Goal: Information Seeking & Learning: Find specific page/section

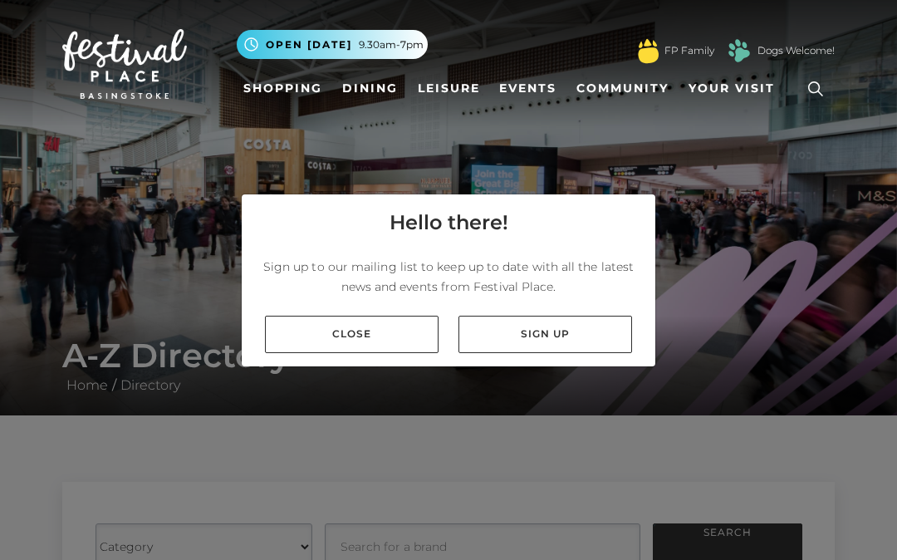
click at [380, 353] on link "Close" at bounding box center [352, 334] width 174 height 37
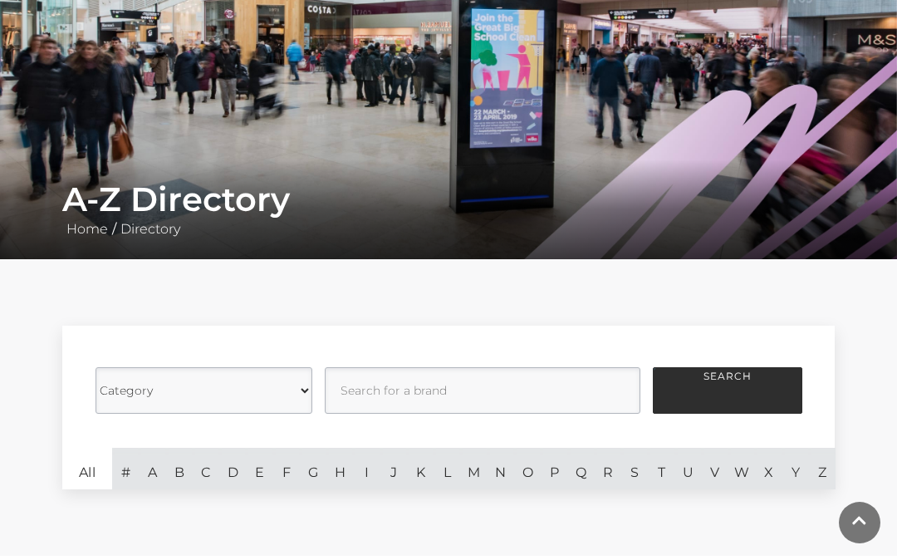
scroll to position [165, 0]
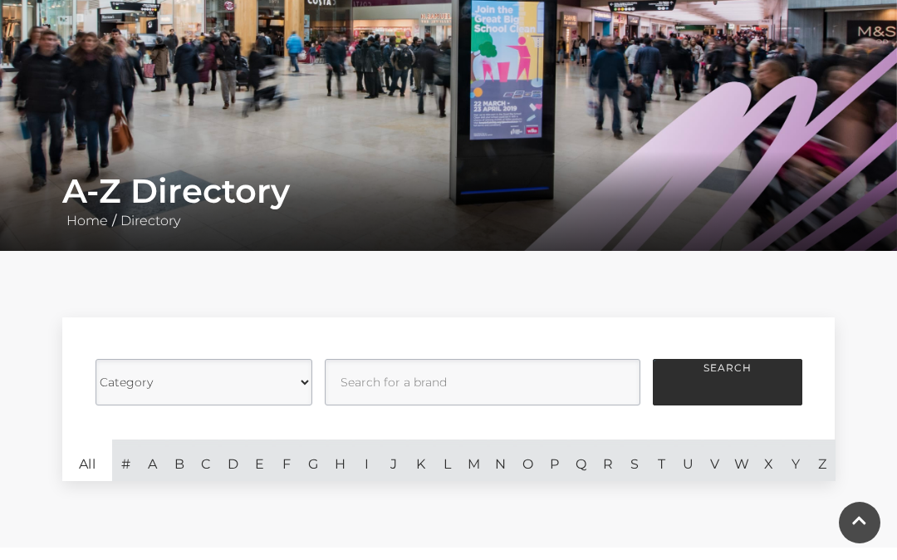
click at [295, 388] on select "Category Cafes Restaurants Fashion Services Technology Homeware Gifts, Statione…" at bounding box center [204, 382] width 217 height 47
select select "20836"
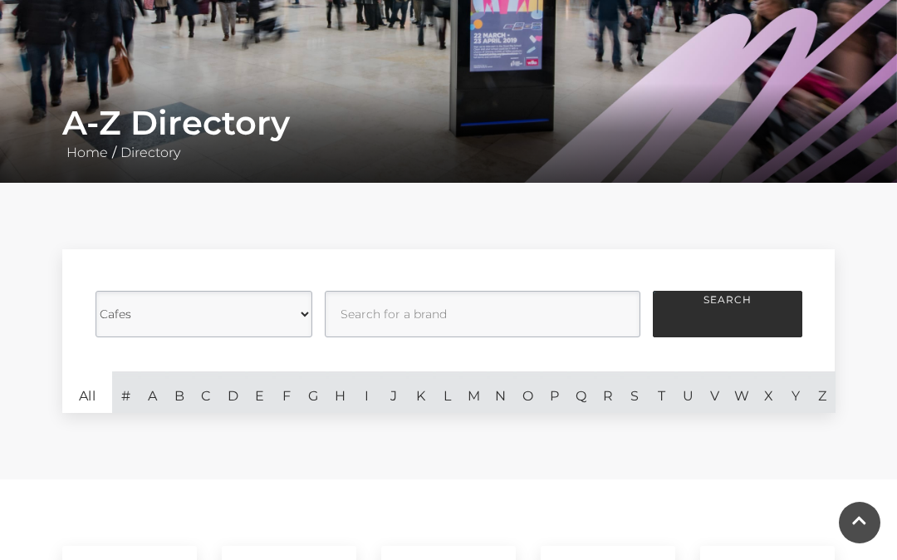
click at [715, 317] on button "Search" at bounding box center [728, 314] width 150 height 47
click at [715, 313] on button "Search" at bounding box center [728, 314] width 150 height 47
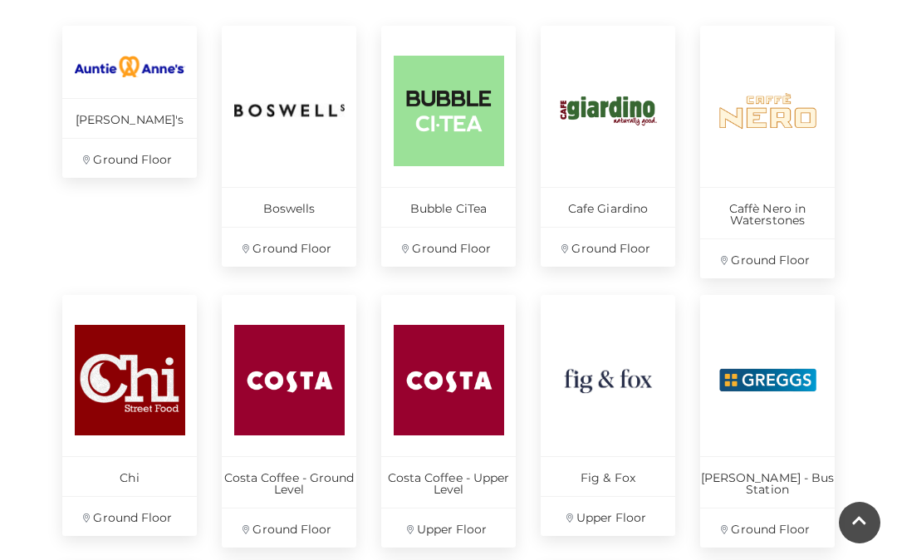
scroll to position [754, 0]
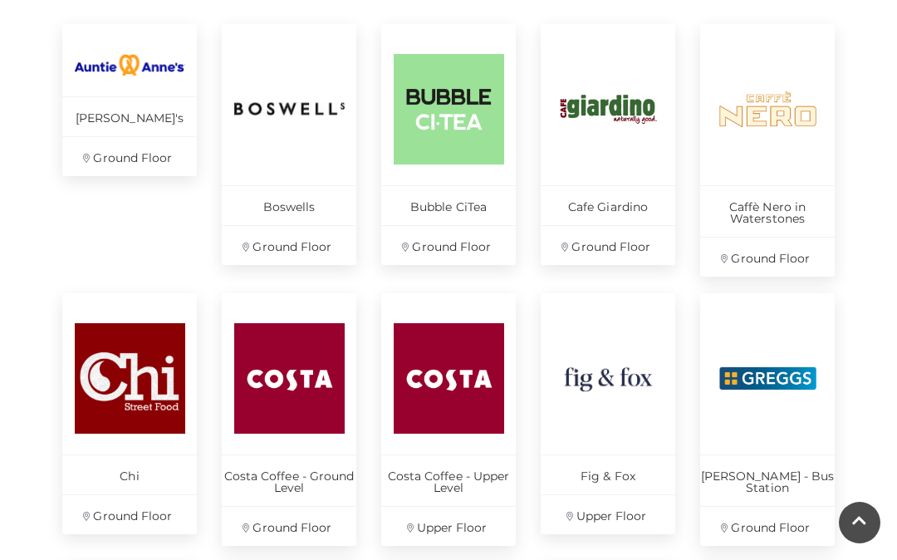
click at [780, 120] on img at bounding box center [768, 109] width 111 height 111
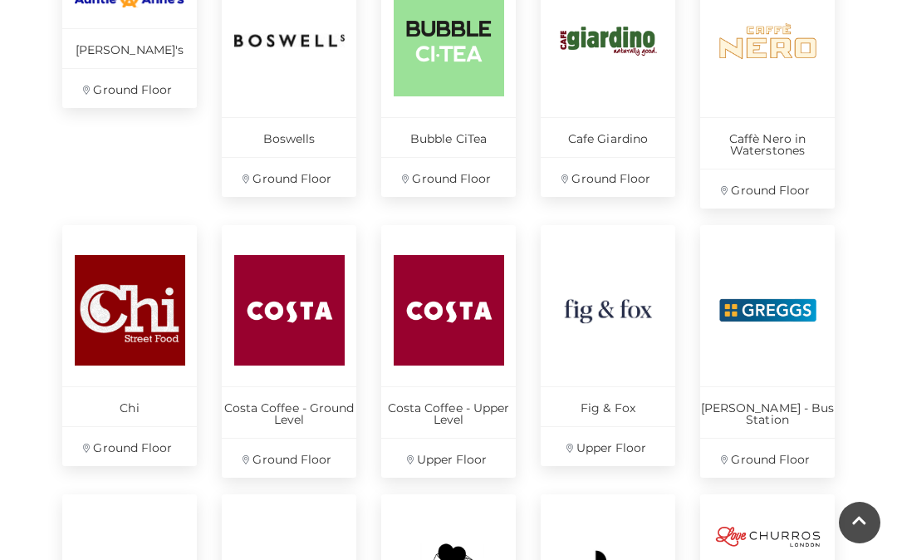
click at [291, 312] on img at bounding box center [289, 310] width 111 height 111
click at [458, 317] on img at bounding box center [449, 310] width 111 height 111
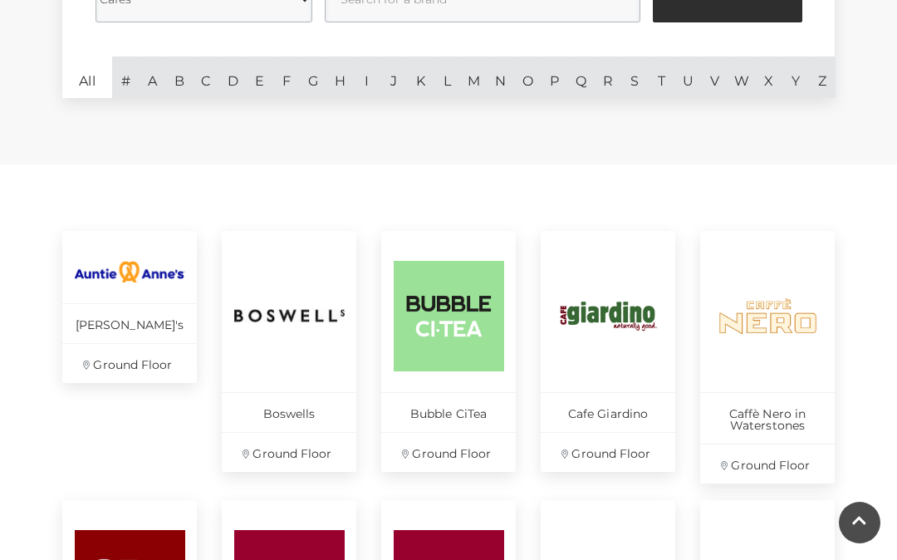
scroll to position [549, 0]
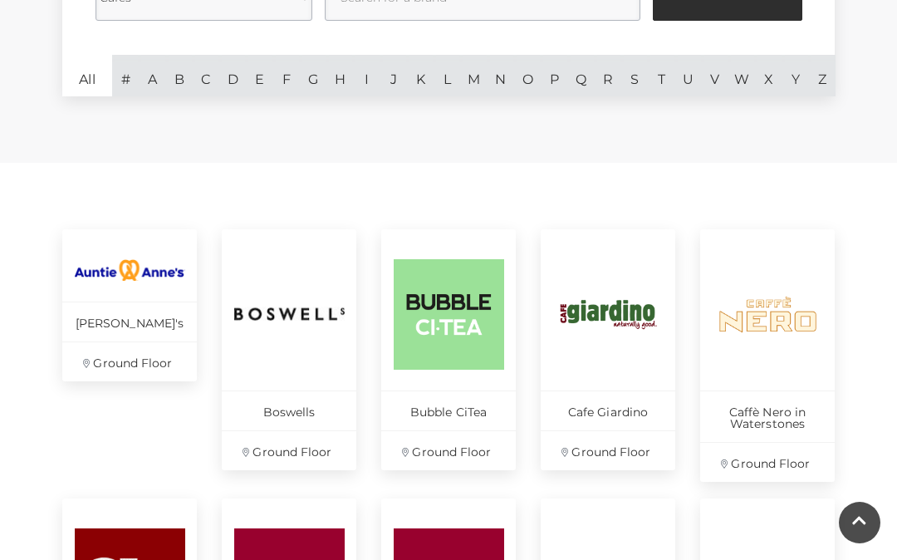
click at [297, 327] on img at bounding box center [289, 314] width 111 height 111
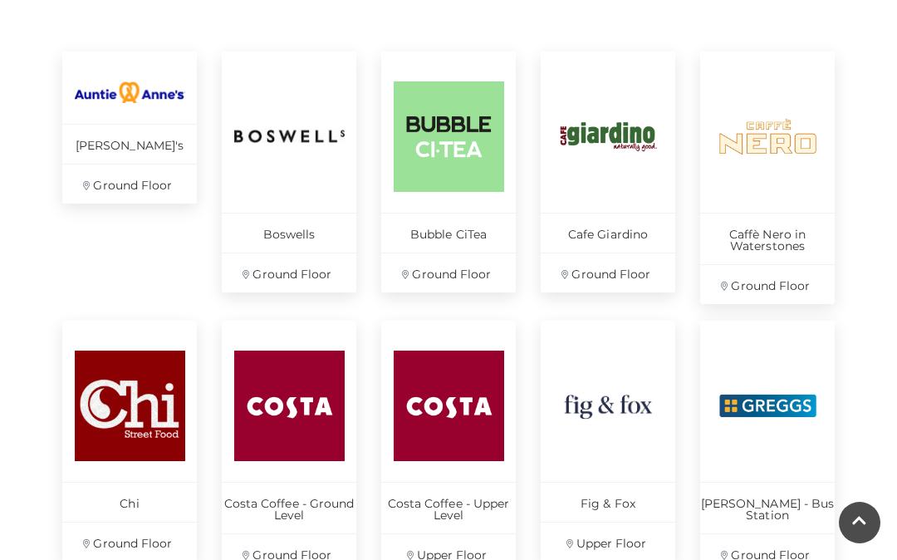
scroll to position [743, 0]
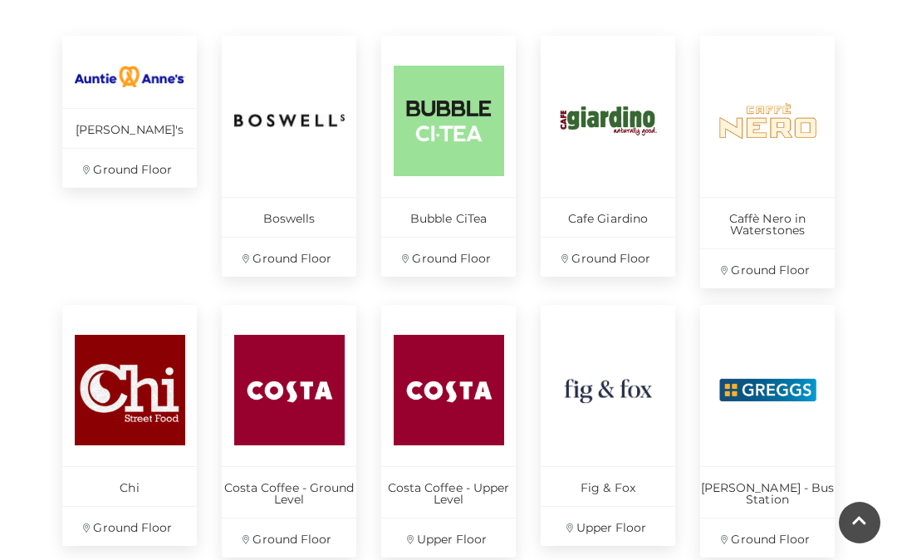
click at [278, 418] on img at bounding box center [289, 390] width 111 height 111
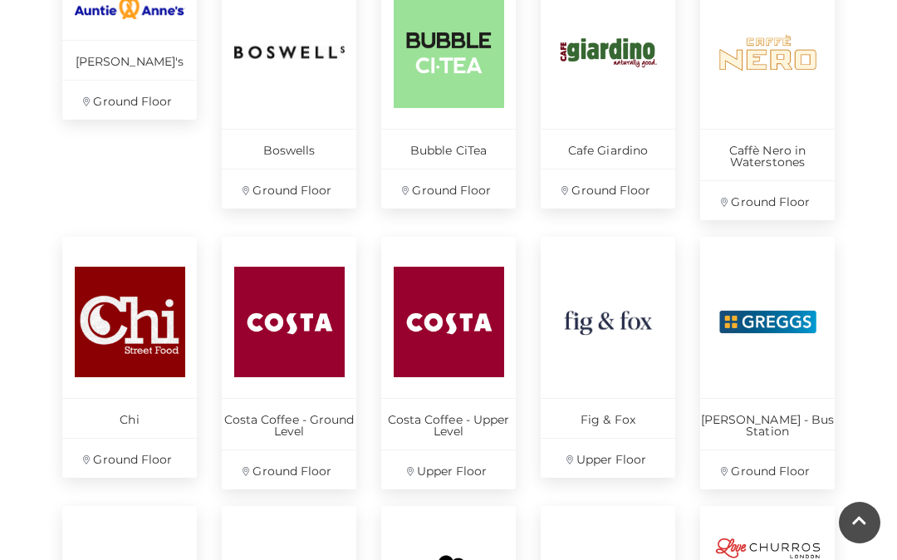
click at [447, 339] on img at bounding box center [449, 322] width 111 height 111
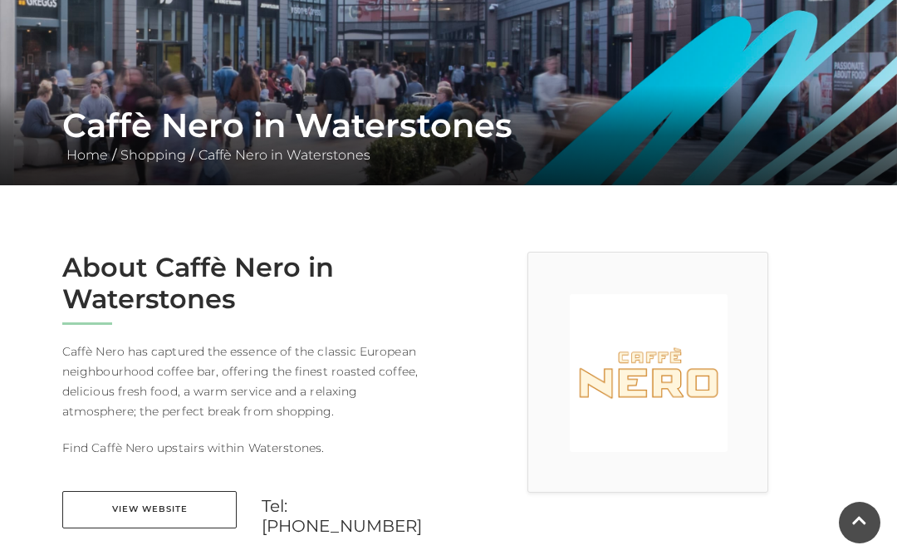
scroll to position [229, 0]
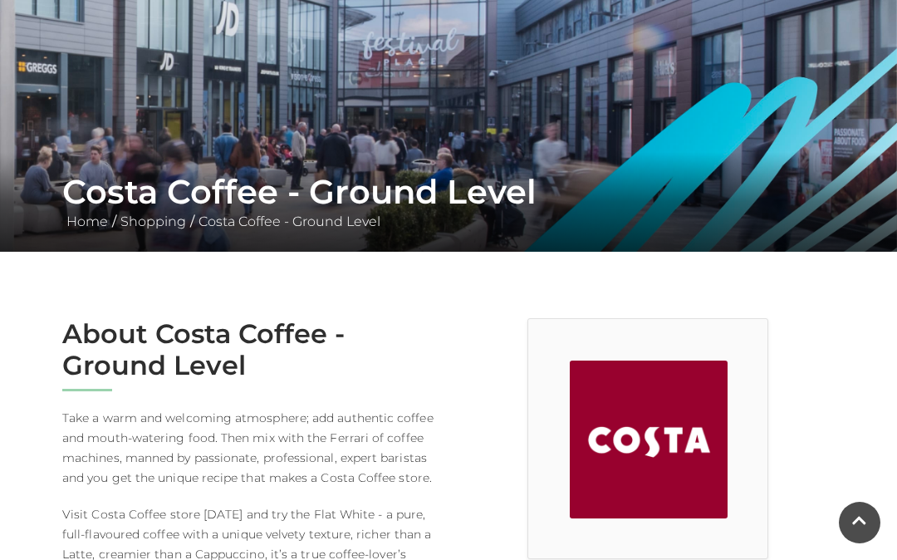
scroll to position [163, 0]
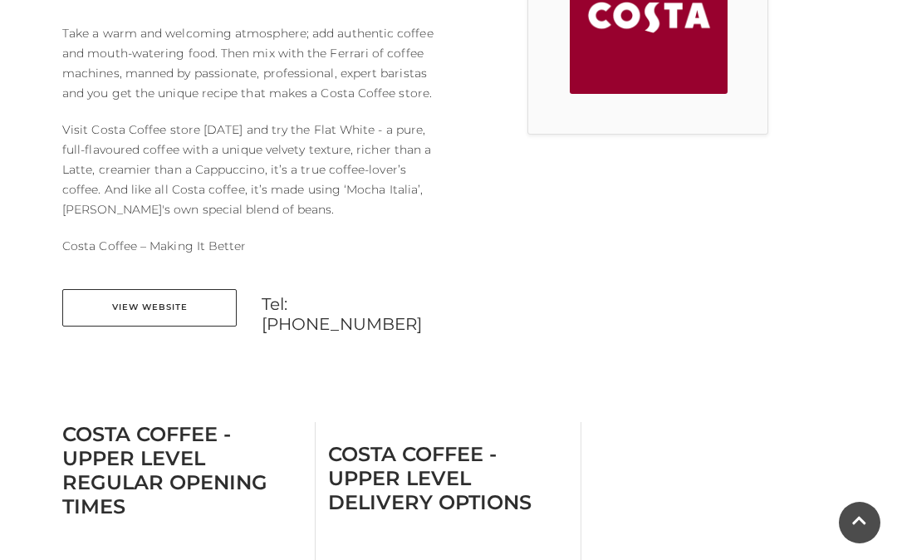
scroll to position [560, 0]
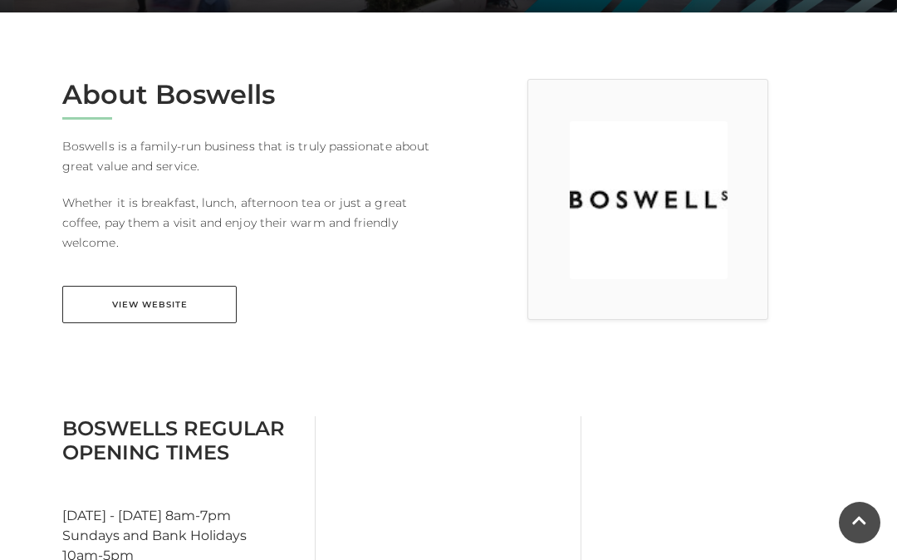
scroll to position [401, 0]
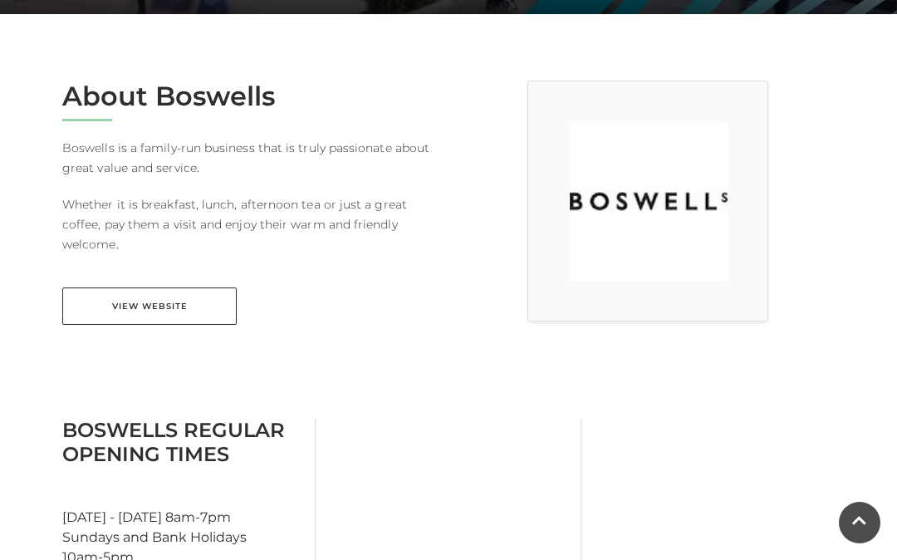
click at [123, 306] on link "View Website" at bounding box center [149, 306] width 174 height 37
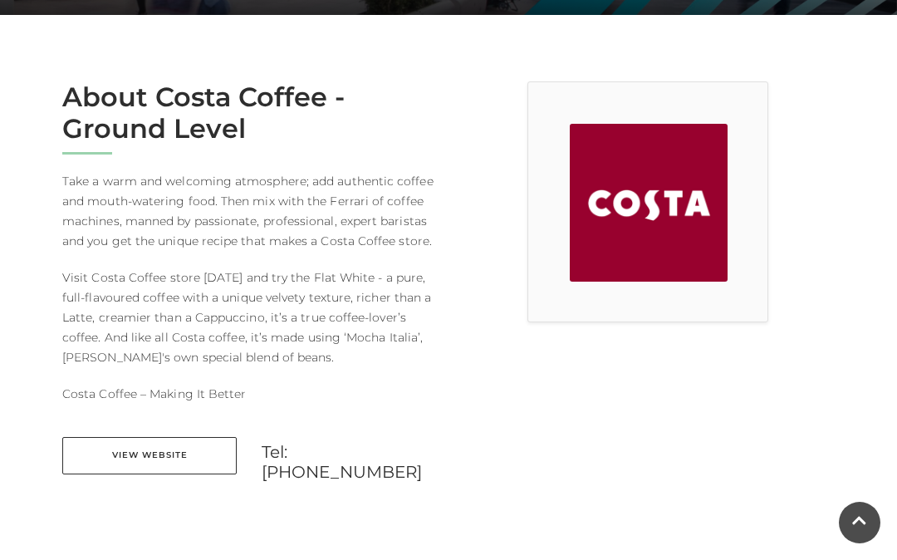
scroll to position [431, 0]
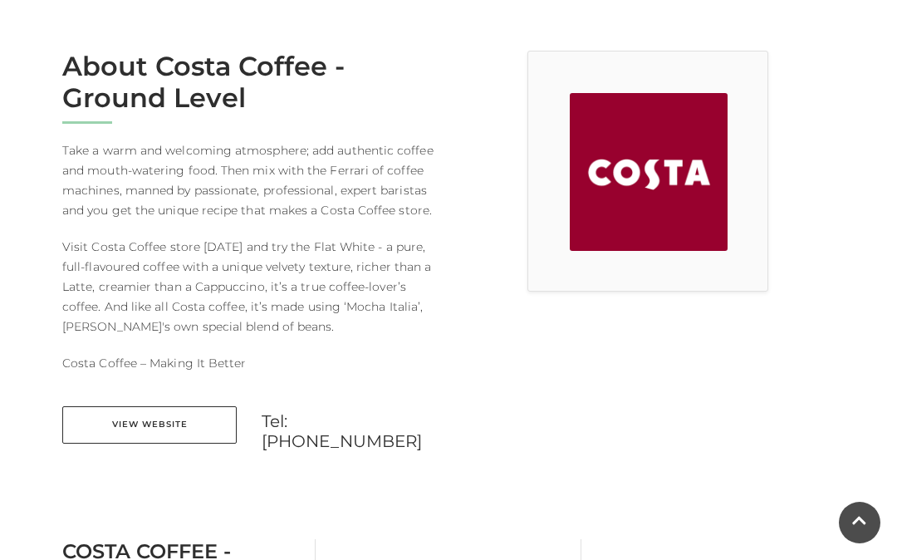
click at [159, 419] on link "View Website" at bounding box center [149, 424] width 174 height 37
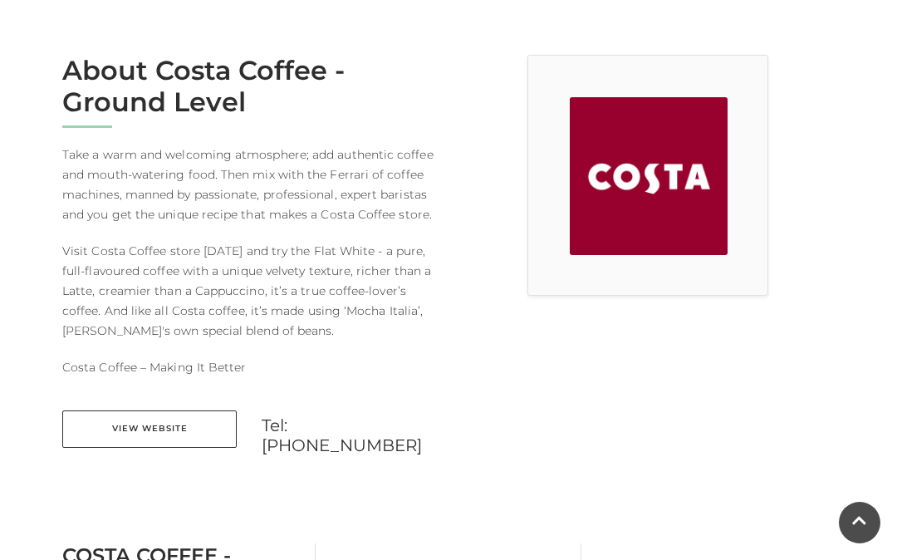
scroll to position [413, 0]
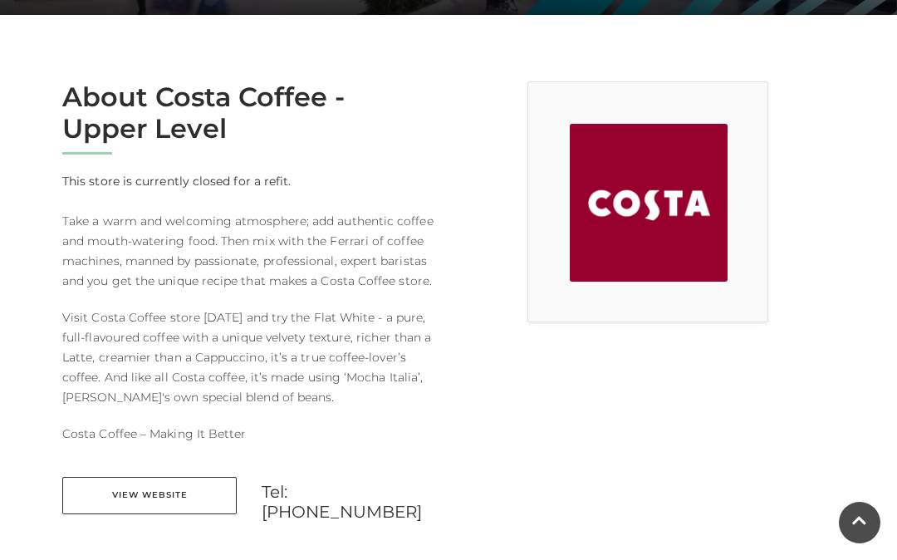
scroll to position [396, 0]
